Goal: Find specific page/section: Find specific page/section

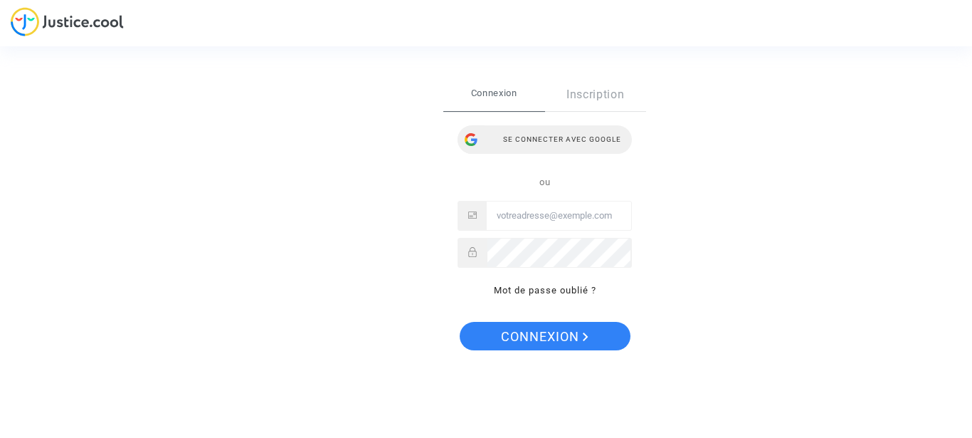
click at [586, 137] on div "Se connecter avec Google" at bounding box center [545, 139] width 174 height 28
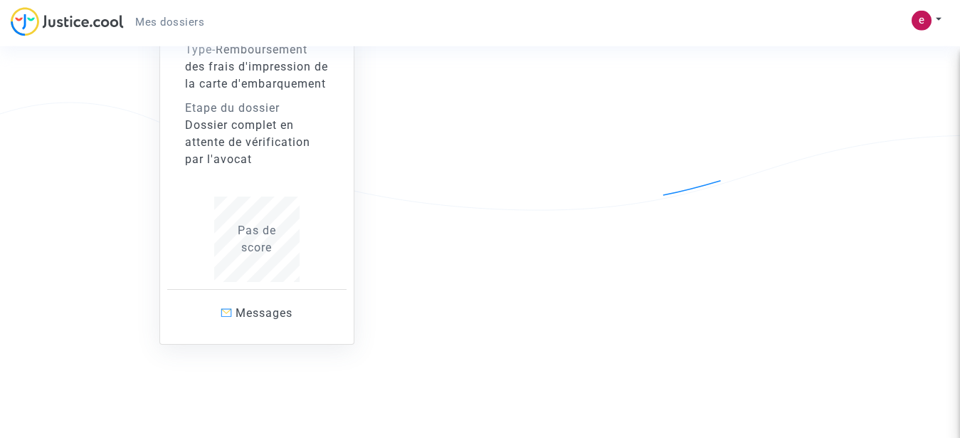
scroll to position [216, 0]
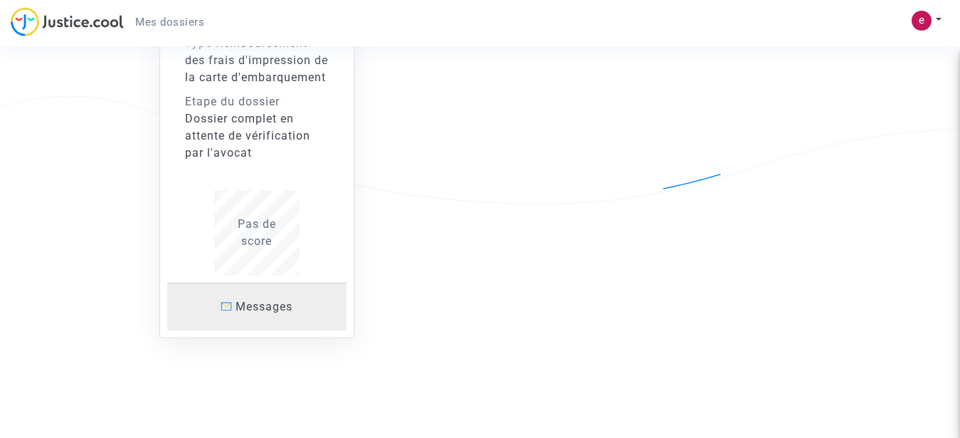
click at [265, 307] on span "Messages" at bounding box center [264, 307] width 57 height 14
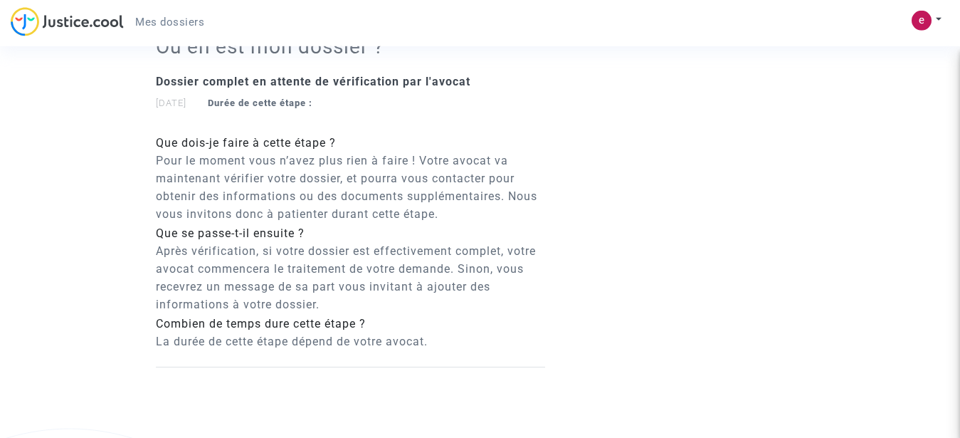
scroll to position [1004, 0]
